Goal: Check status: Check status

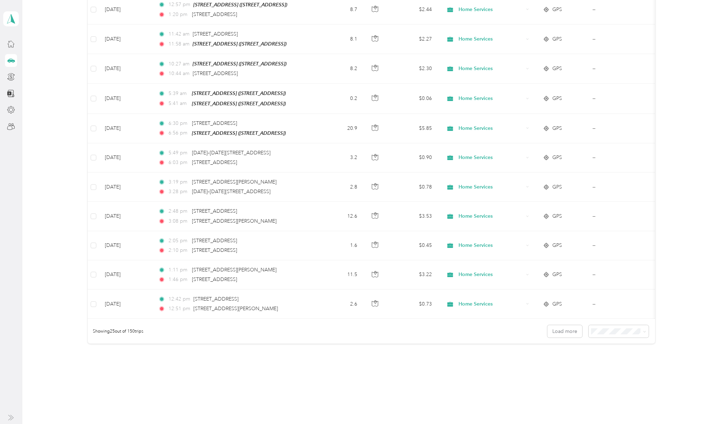
scroll to position [534, 0]
click at [555, 339] on button "Load more" at bounding box center [565, 333] width 35 height 12
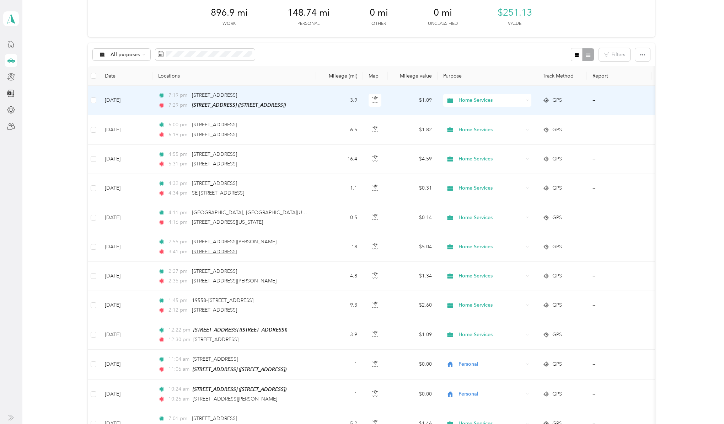
scroll to position [33, 0]
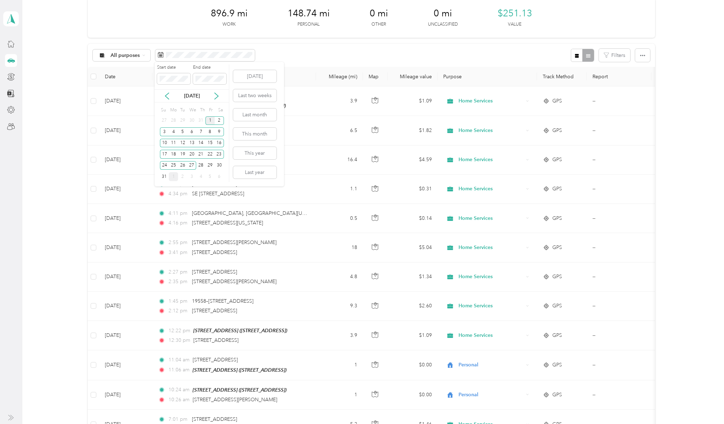
click at [210, 120] on div "1" at bounding box center [210, 120] width 9 height 9
click at [221, 163] on div "30" at bounding box center [219, 165] width 9 height 9
